Goal: Task Accomplishment & Management: Use online tool/utility

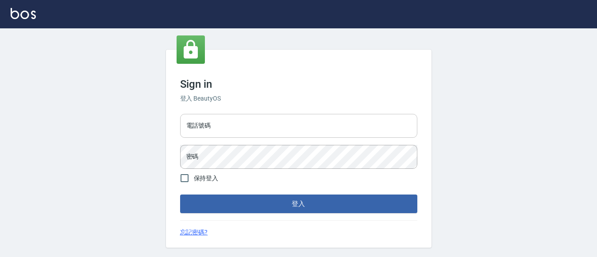
click at [268, 136] on input "電話號碼" at bounding box center [298, 126] width 237 height 24
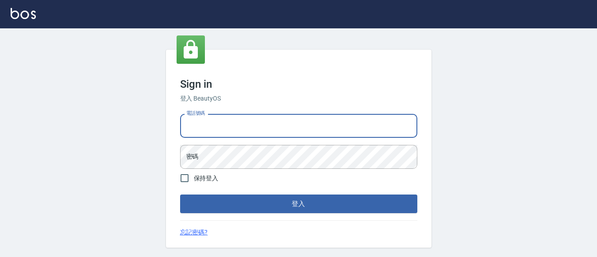
type input "7320483"
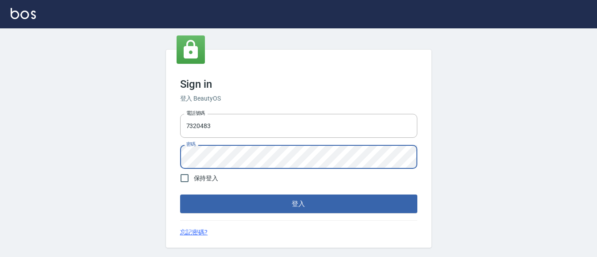
click at [180, 194] on button "登入" at bounding box center [298, 203] width 237 height 19
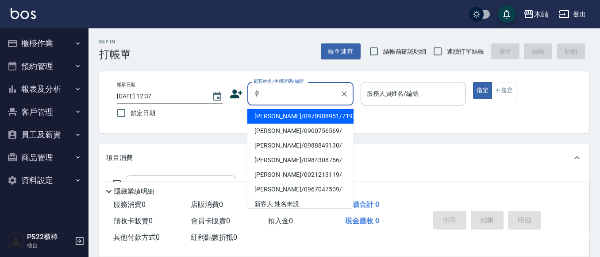
click at [284, 112] on li "[PERSON_NAME]/0970908951/7193" at bounding box center [300, 116] width 106 height 15
type input "[PERSON_NAME]/0970908951/7193"
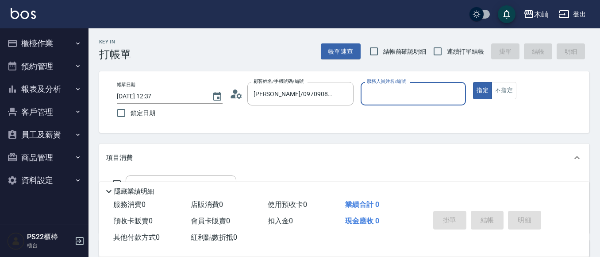
type input "小愛-10"
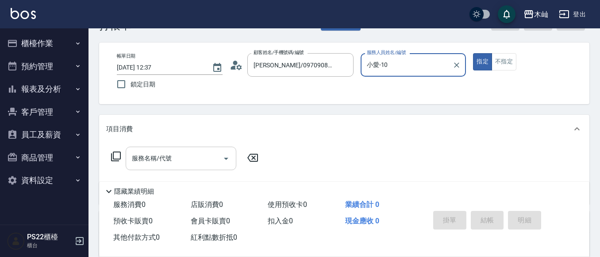
scroll to position [44, 0]
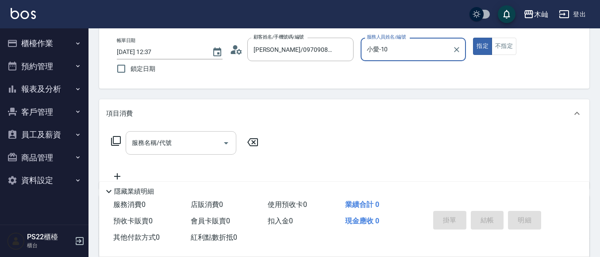
click at [178, 148] on input "服務名稱/代號" at bounding box center [174, 142] width 89 height 15
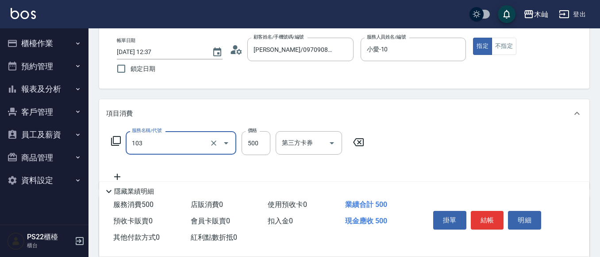
type input "B級洗剪(103)"
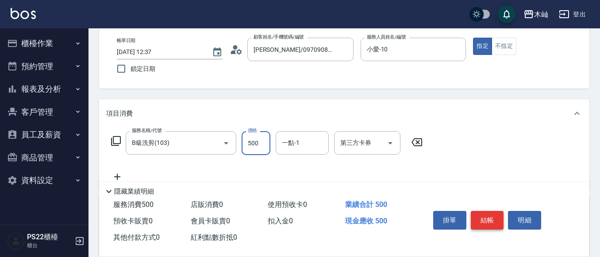
click at [474, 219] on button "結帳" at bounding box center [487, 220] width 33 height 19
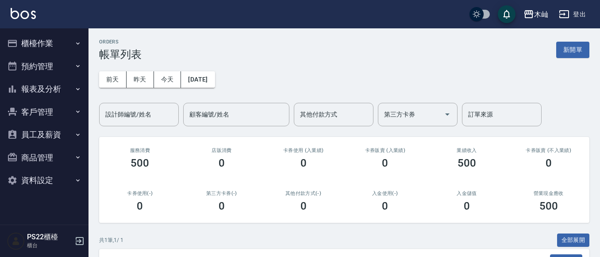
click at [51, 45] on button "櫃檯作業" at bounding box center [44, 43] width 81 height 23
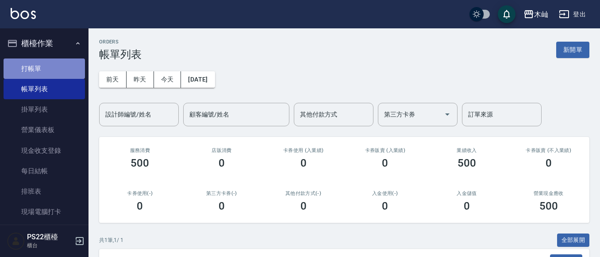
click at [52, 65] on link "打帳單" at bounding box center [44, 68] width 81 height 20
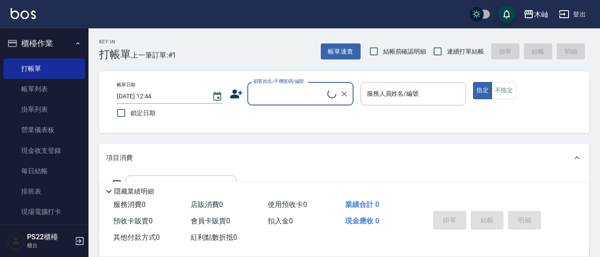
click at [284, 95] on input "顧客姓名/手機號碼/編號" at bounding box center [289, 93] width 76 height 15
type input "[PERSON_NAME]"
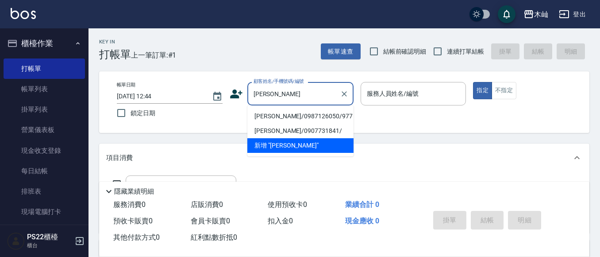
click at [300, 116] on li "[PERSON_NAME]/0987126050/977" at bounding box center [300, 116] width 106 height 15
type input "[PERSON_NAME]/0987126050/977"
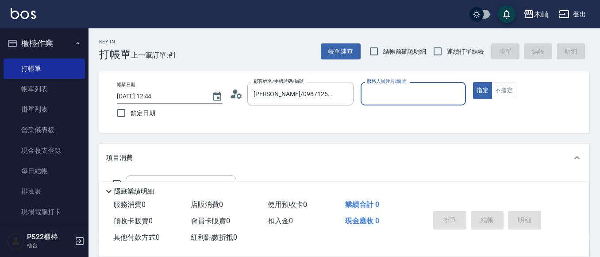
click at [369, 96] on input "服務人員姓名/編號" at bounding box center [413, 93] width 98 height 15
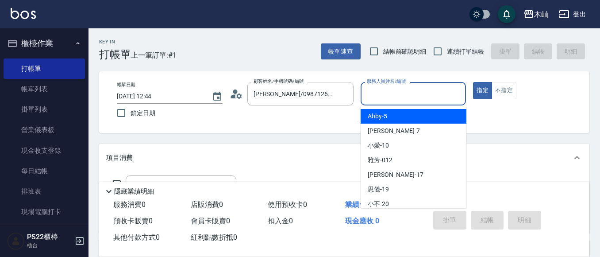
click at [372, 112] on span "Abby -5" at bounding box center [377, 115] width 19 height 9
type input "Abby-5"
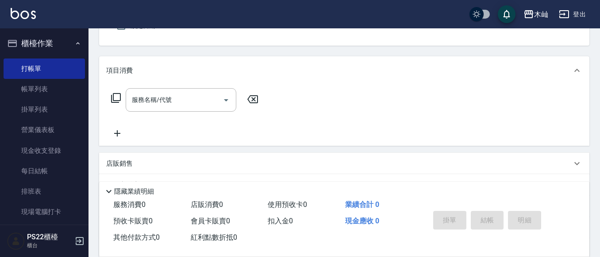
scroll to position [88, 0]
click at [219, 107] on div at bounding box center [225, 98] width 13 height 23
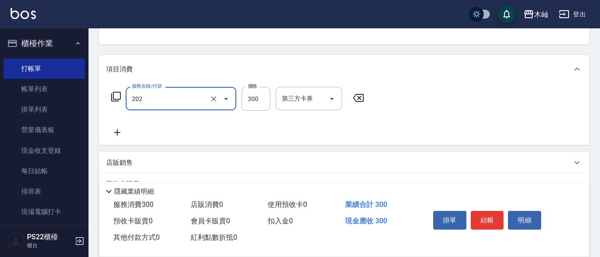
type input "單剪(202)"
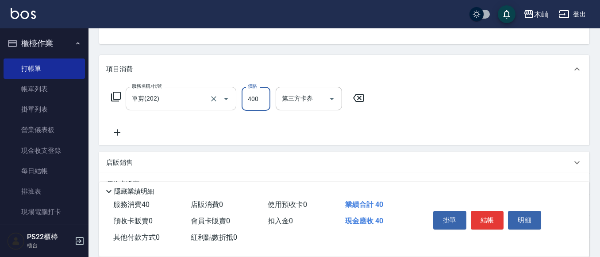
type input "400"
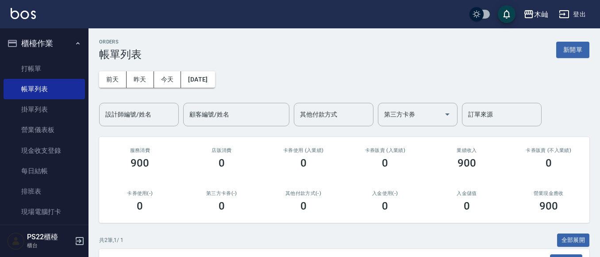
drag, startPoint x: 207, startPoint y: 90, endPoint x: 166, endPoint y: 89, distance: 40.7
click at [203, 90] on div "[DATE] [DATE] [DATE] [DATE] 設計師編號/姓名 設計師編號/姓名 顧客編號/姓名 顧客編號/姓名 其他付款方式 其他付款方式 第三方…" at bounding box center [344, 93] width 490 height 65
